Goal: Information Seeking & Learning: Learn about a topic

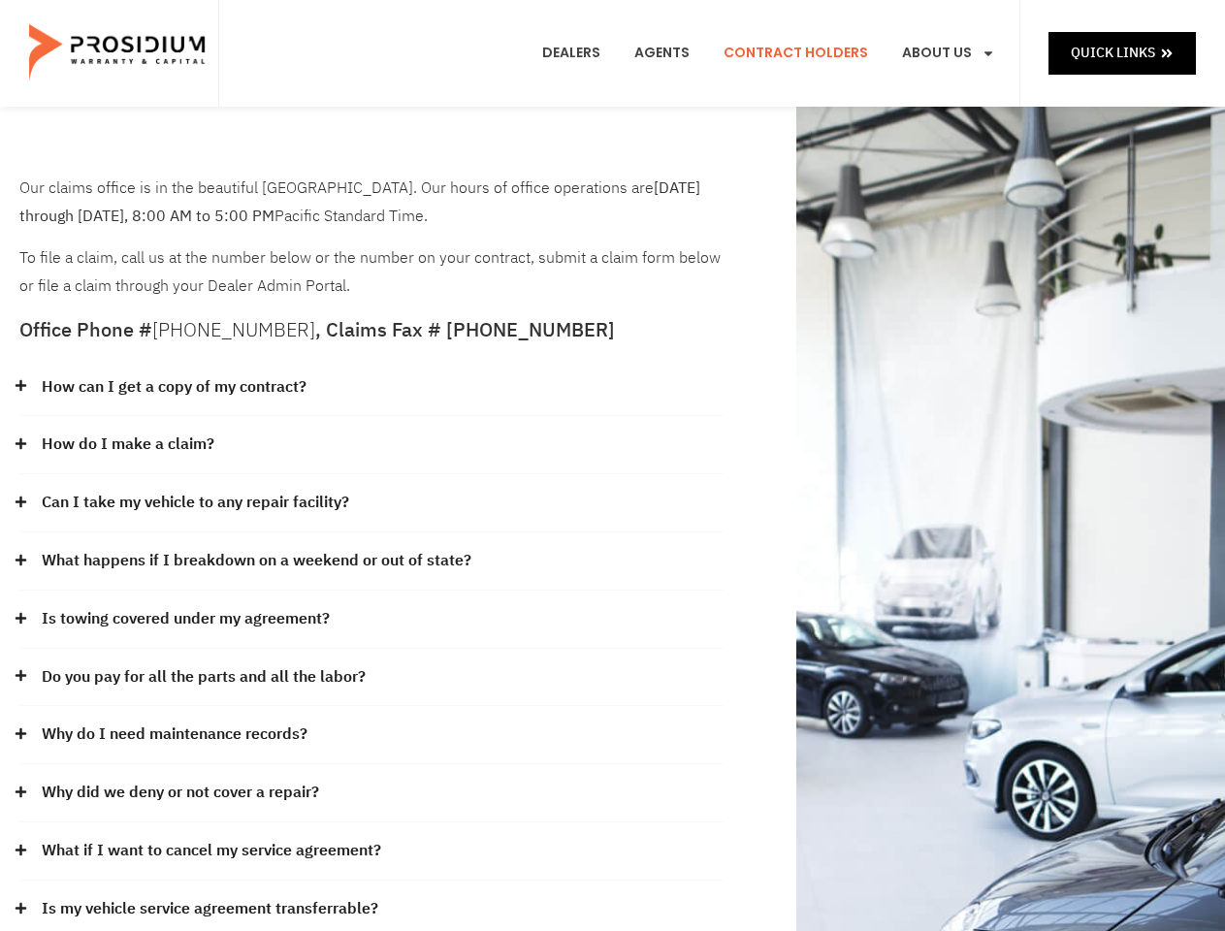
click at [612, 465] on div "How do I make a claim?" at bounding box center [371, 445] width 704 height 58
click at [371, 388] on div "How can I get a copy of my contract?" at bounding box center [371, 388] width 704 height 58
click at [173, 387] on link "How can I get a copy of my contract?" at bounding box center [174, 387] width 265 height 28
click at [371, 445] on div "How do I make a claim?" at bounding box center [371, 445] width 704 height 58
click at [127, 444] on link "How do I make a claim?" at bounding box center [128, 444] width 173 height 28
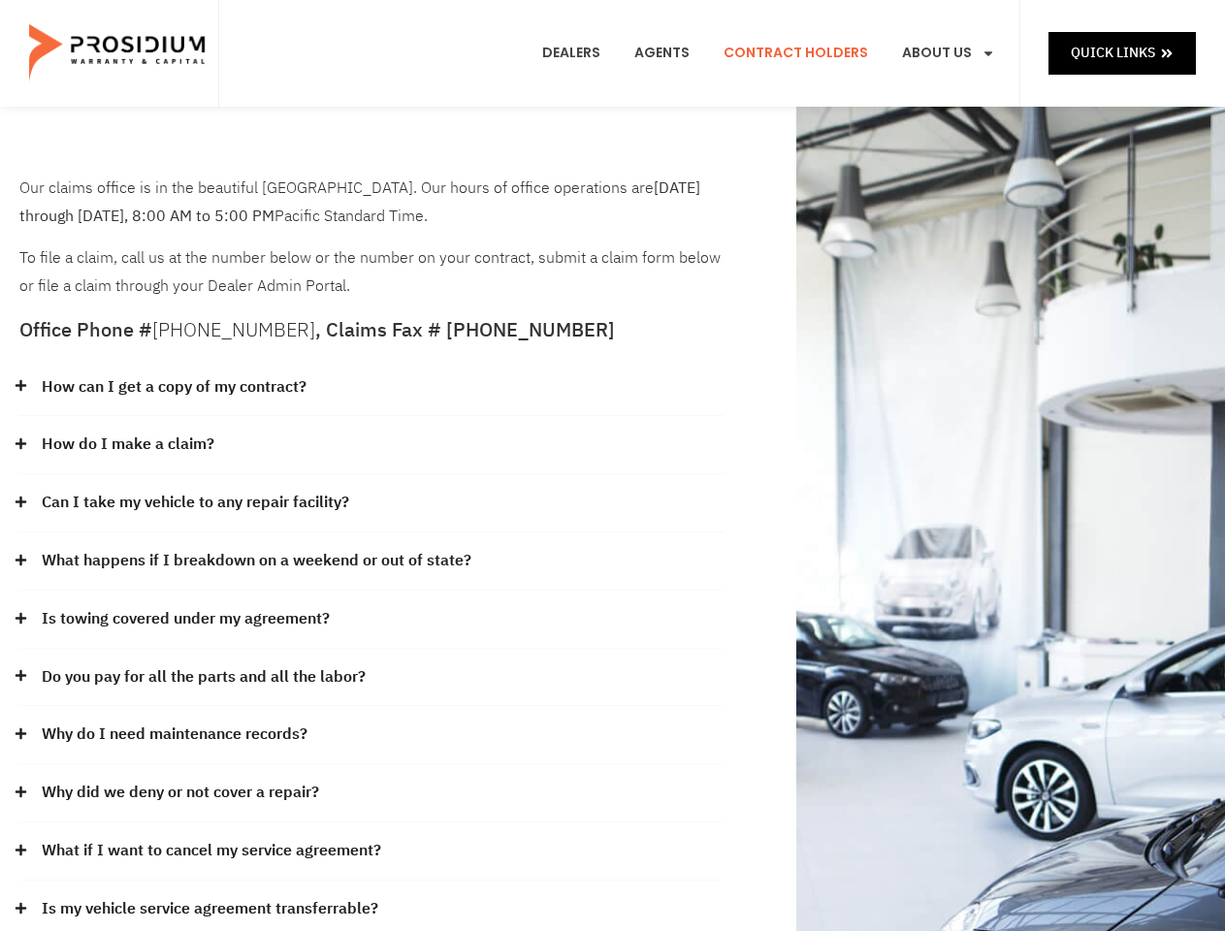
click at [371, 503] on div "Can I take my vehicle to any repair facility?" at bounding box center [371, 503] width 704 height 58
click at [196, 502] on link "Can I take my vehicle to any repair facility?" at bounding box center [195, 503] width 307 height 28
click at [371, 561] on link "What happens if I breakdown on a weekend or out of state?" at bounding box center [256, 561] width 429 height 28
click at [254, 560] on link "What happens if I breakdown on a weekend or out of state?" at bounding box center [256, 561] width 429 height 28
click at [371, 620] on div "Is towing covered under my agreement?" at bounding box center [371, 619] width 704 height 58
